Goal: Complete application form: Complete application form

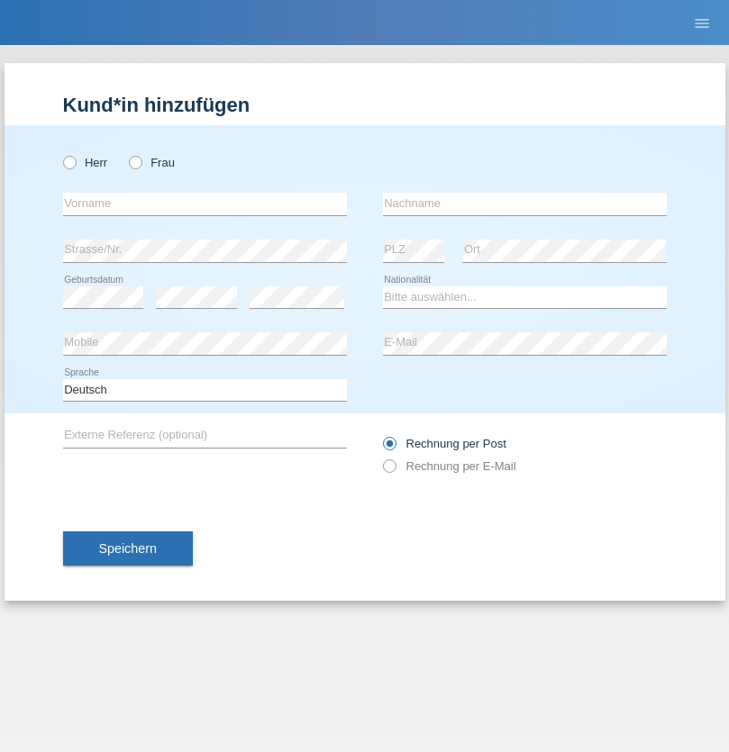
radio input "true"
click at [205, 204] on input "text" at bounding box center [205, 204] width 284 height 23
type input "[PERSON_NAME]"
click at [524, 204] on input "text" at bounding box center [525, 204] width 284 height 23
type input "Vasic"
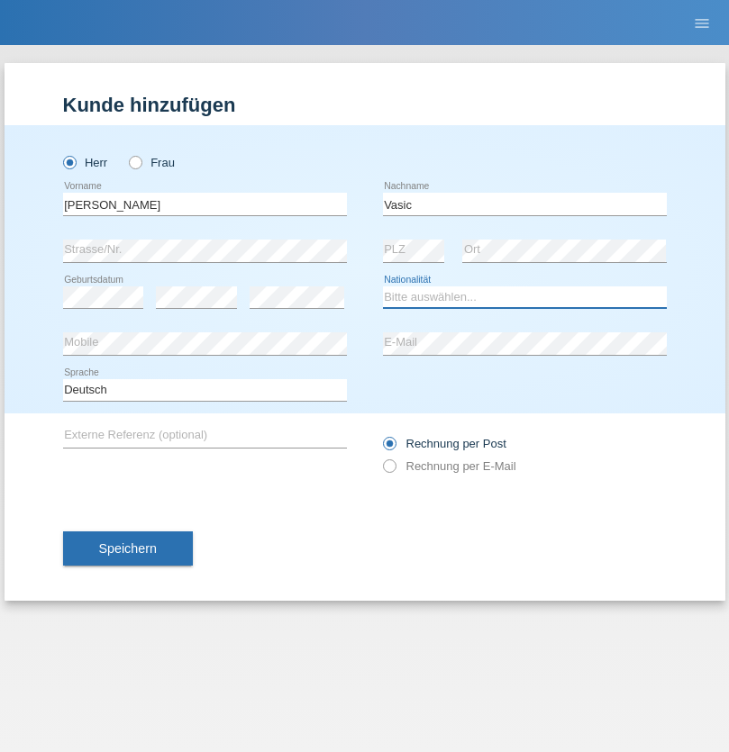
select select "AT"
select select "C"
select select "29"
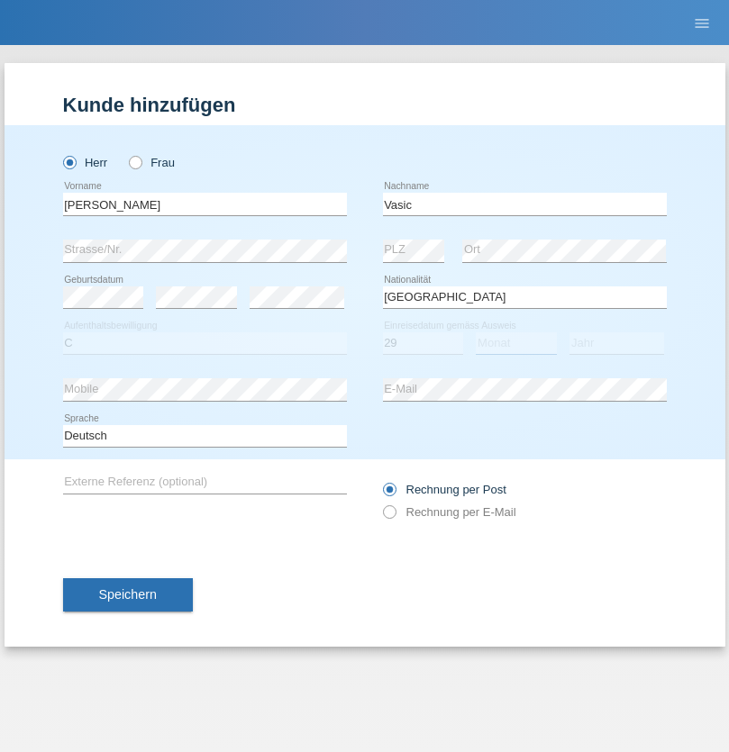
select select "09"
select select "2021"
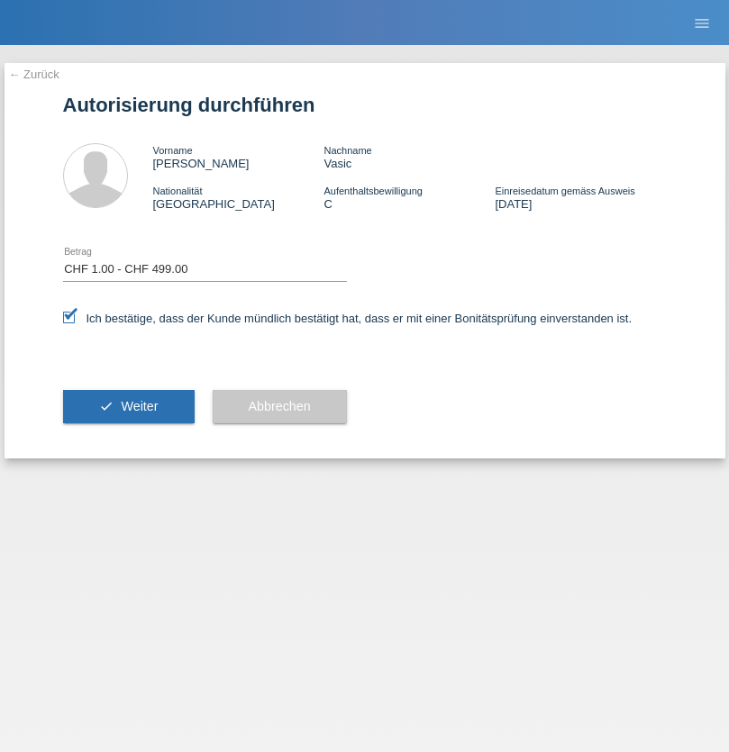
select select "1"
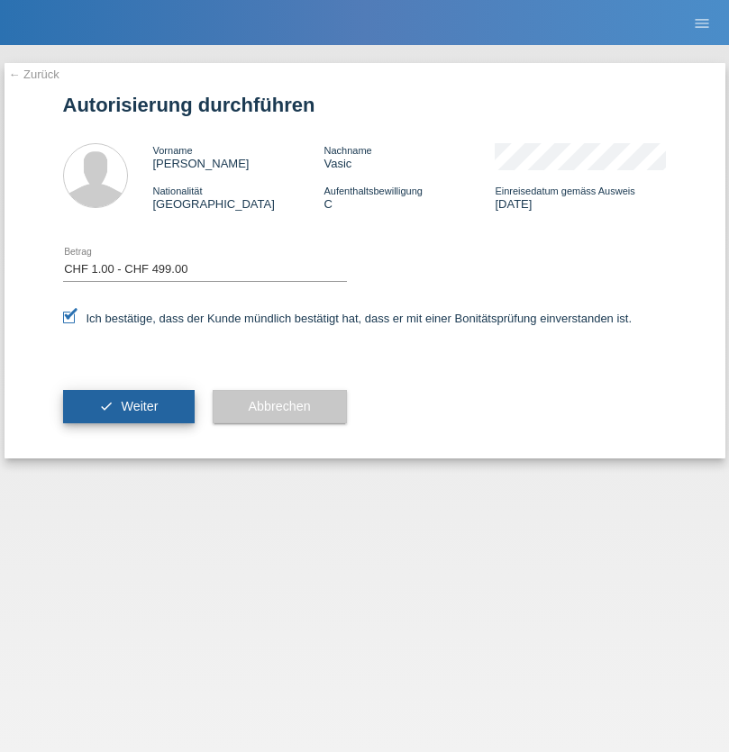
click at [128, 406] on span "Weiter" at bounding box center [139, 406] width 37 height 14
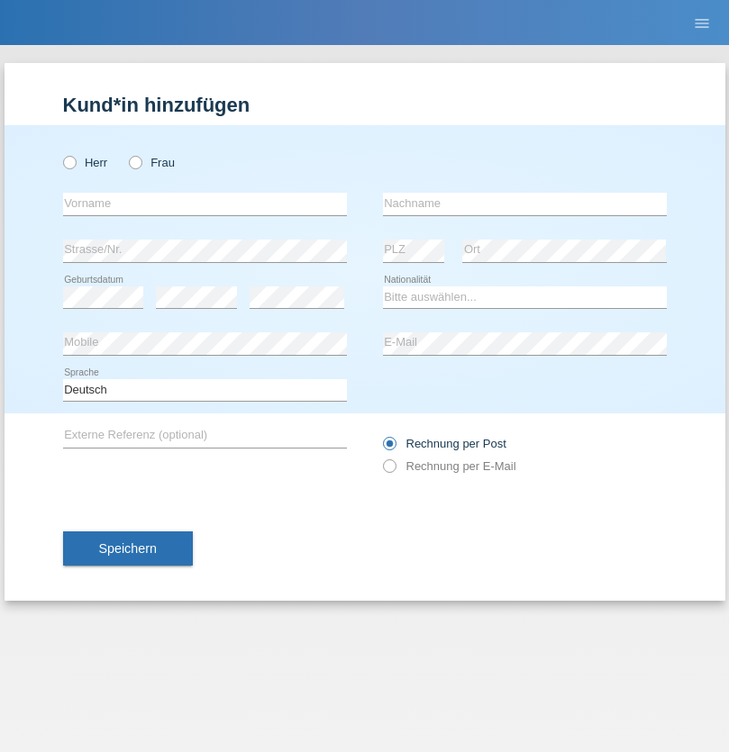
radio input "true"
click at [205, 204] on input "text" at bounding box center [205, 204] width 284 height 23
type input "[PERSON_NAME]"
click at [524, 204] on input "text" at bounding box center [525, 204] width 284 height 23
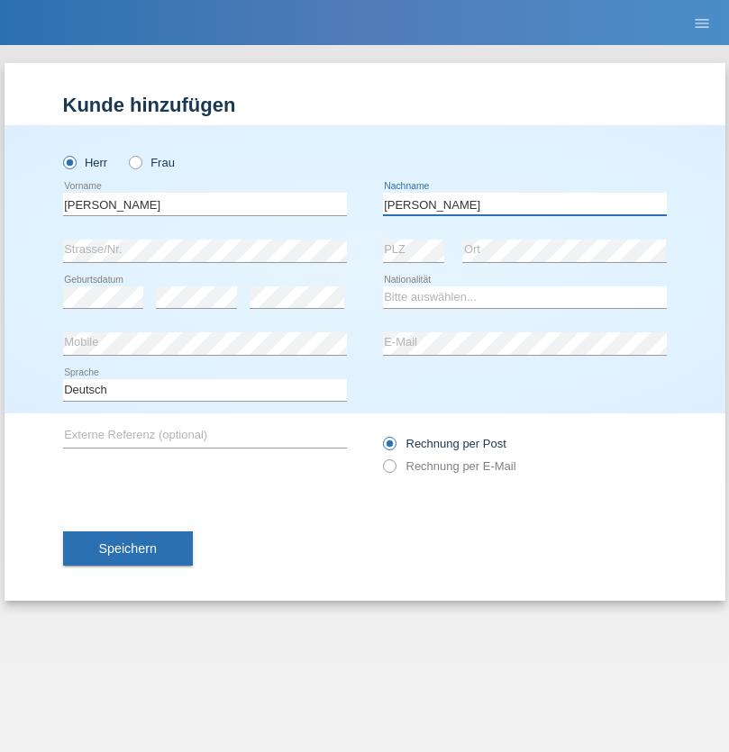
type input "[PERSON_NAME]"
select select "CH"
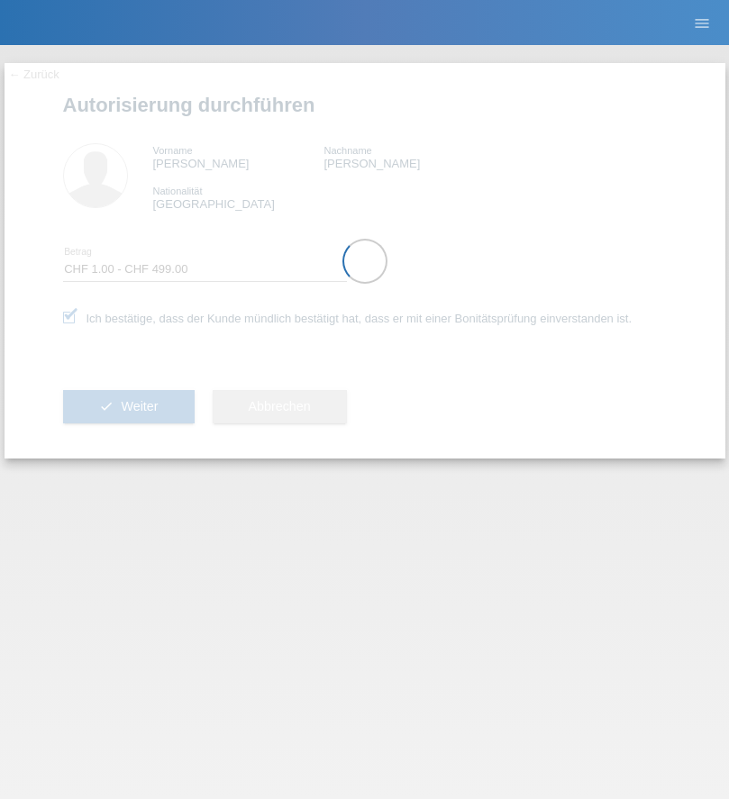
select select "1"
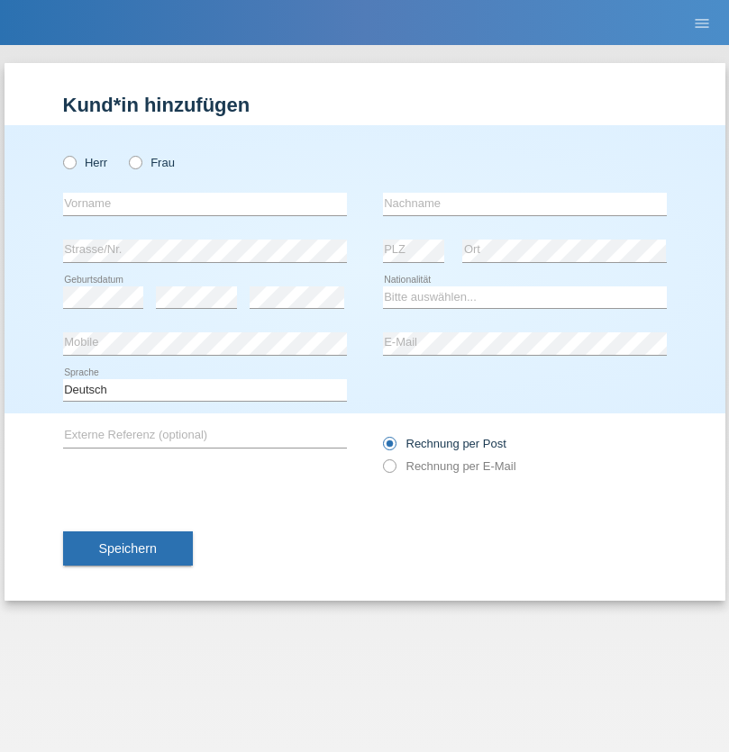
radio input "true"
click at [205, 204] on input "text" at bounding box center [205, 204] width 284 height 23
type input "Emir"
click at [524, 204] on input "text" at bounding box center [525, 204] width 284 height 23
type input "Kurtalic"
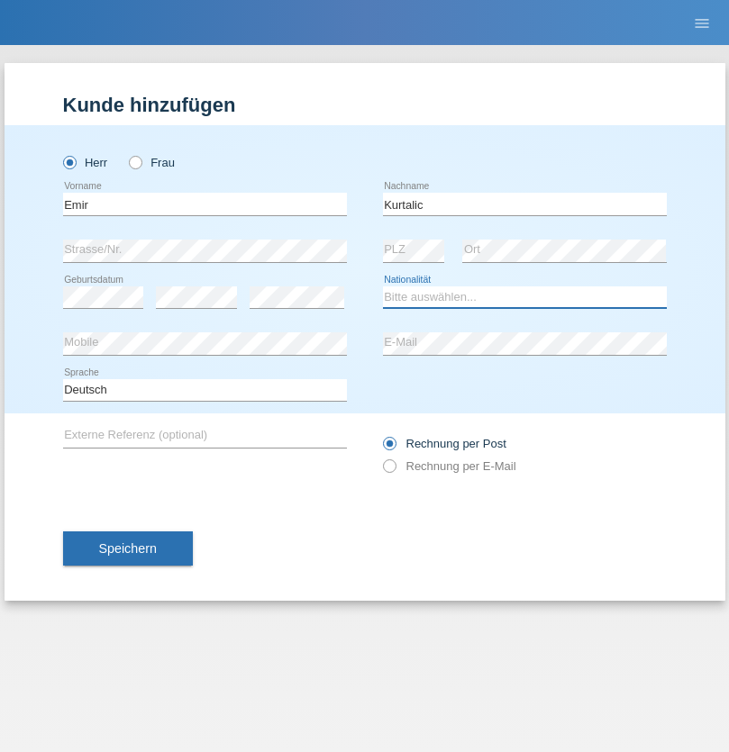
select select "CH"
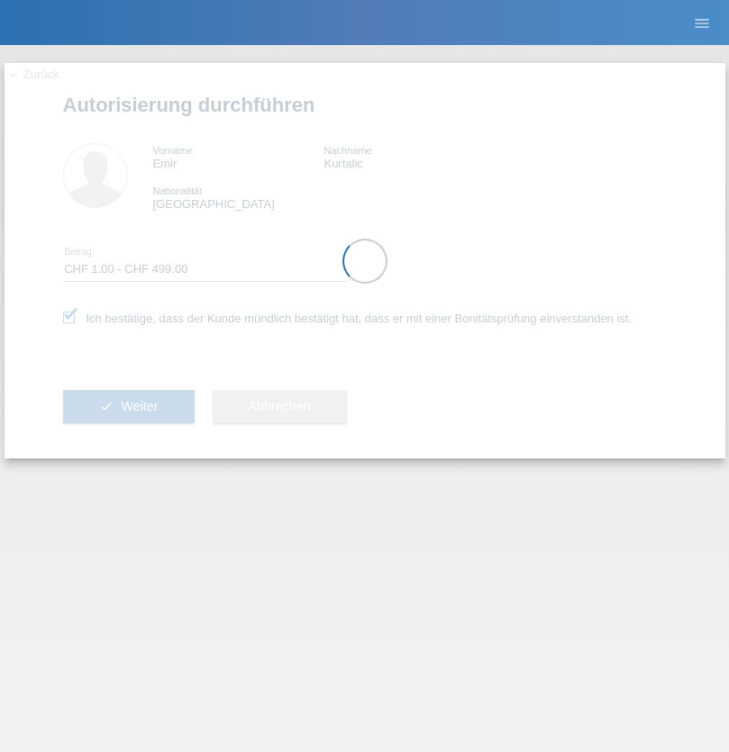
select select "1"
